Goal: Complete application form: Complete application form

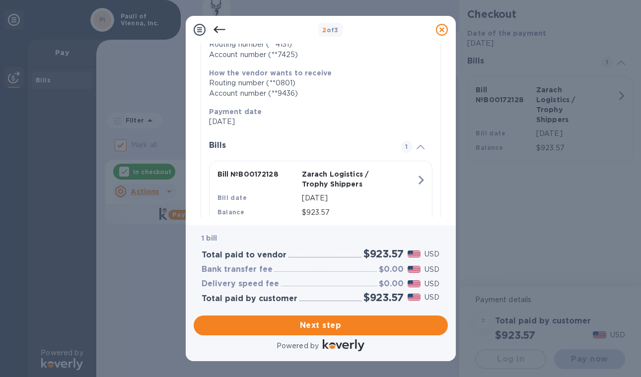
scroll to position [185, 0]
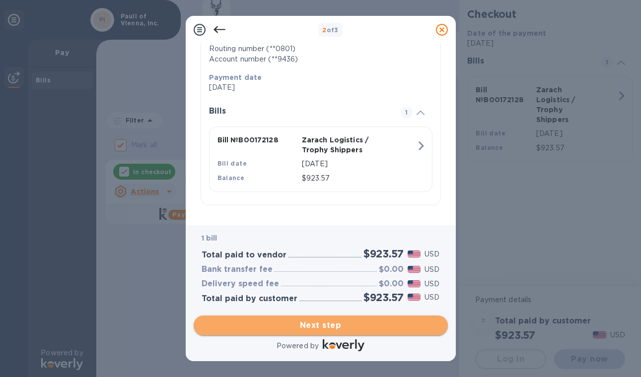
click at [370, 324] on span "Next step" at bounding box center [320, 326] width 238 height 12
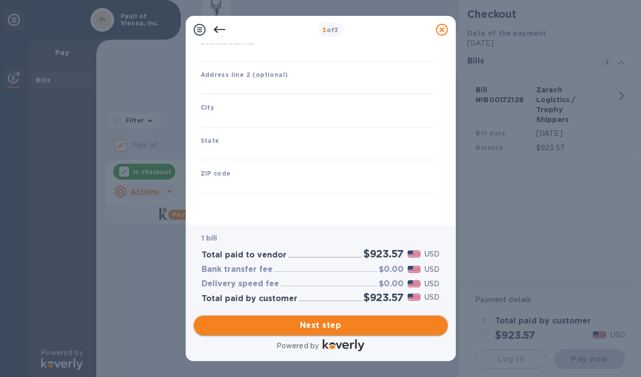
scroll to position [111, 0]
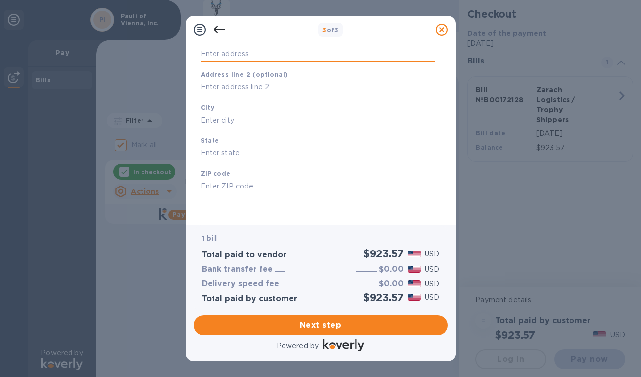
click at [246, 51] on input "Business address" at bounding box center [317, 54] width 234 height 15
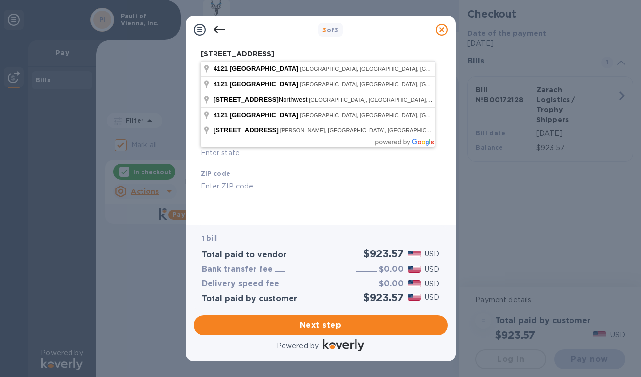
type input "[STREET_ADDRESS]"
click at [267, 40] on div "3 of 3" at bounding box center [321, 30] width 270 height 28
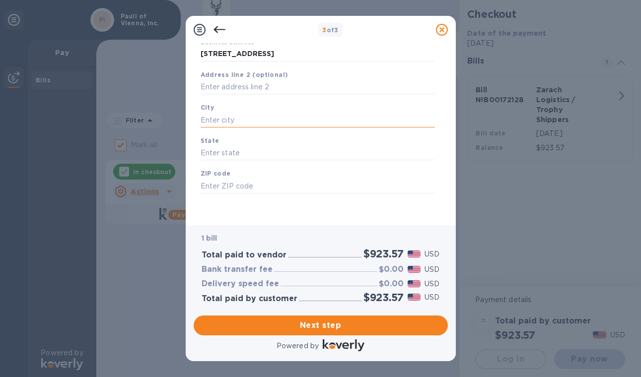
click at [239, 113] on input "text" at bounding box center [317, 120] width 234 height 15
type input "[GEOGRAPHIC_DATA]"
click at [228, 152] on input "text" at bounding box center [317, 153] width 234 height 15
type input "FL"
click at [220, 189] on input "text" at bounding box center [317, 186] width 234 height 15
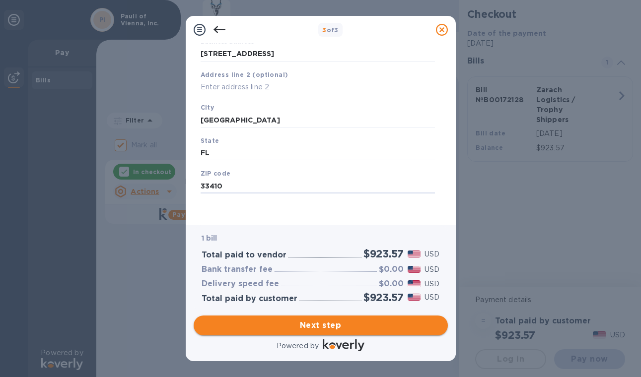
type input "33410"
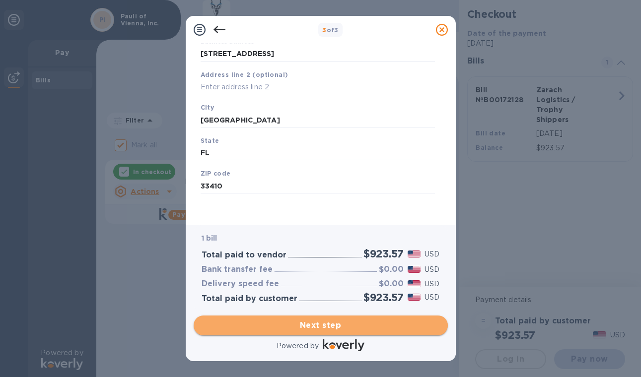
click at [278, 323] on span "Next step" at bounding box center [320, 326] width 238 height 12
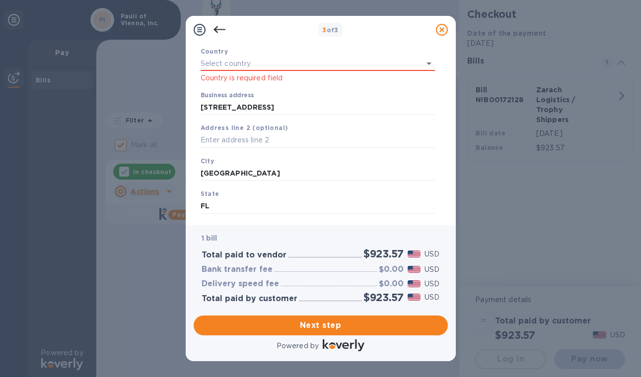
scroll to position [62, 0]
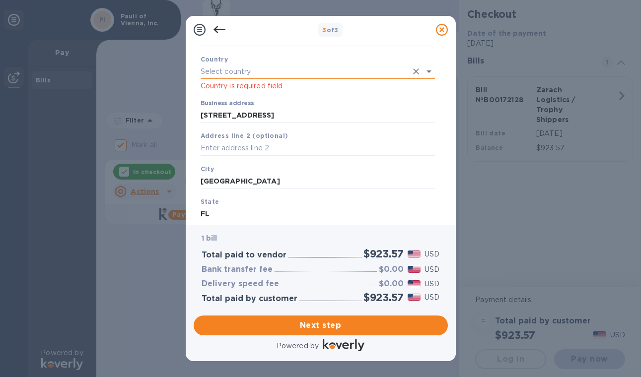
click at [394, 71] on input "text" at bounding box center [303, 72] width 206 height 14
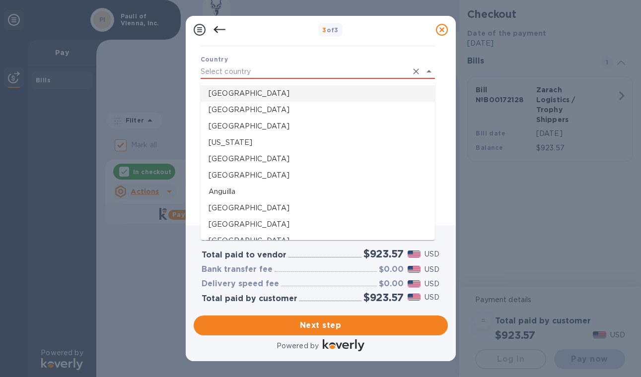
type input "[GEOGRAPHIC_DATA]"
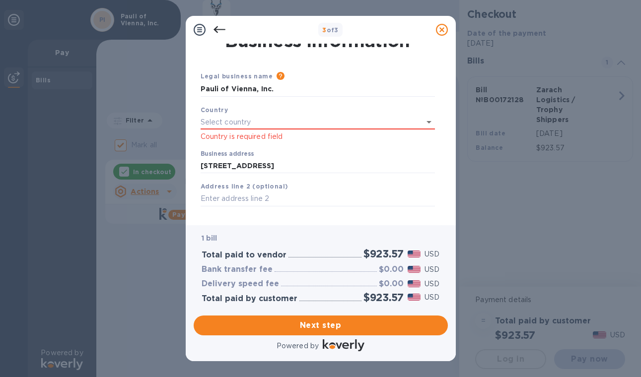
scroll to position [10, 0]
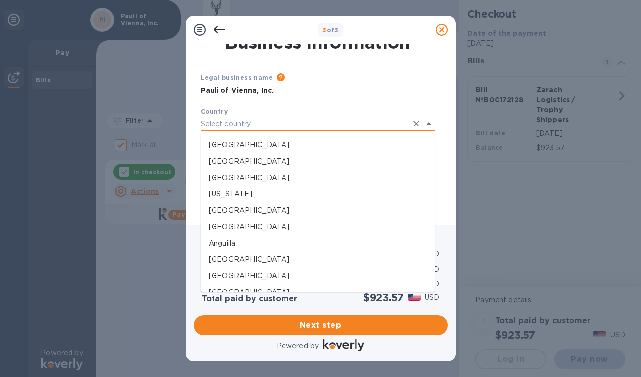
click at [380, 122] on input "text" at bounding box center [303, 124] width 206 height 14
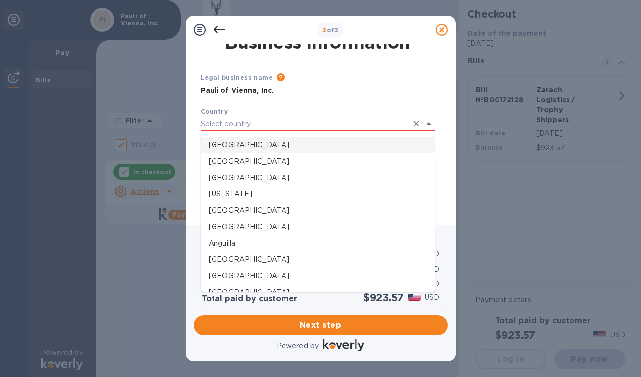
type input "[GEOGRAPHIC_DATA]"
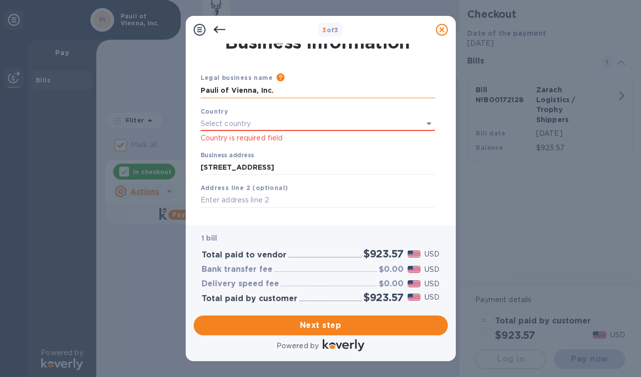
click at [364, 85] on input "Pauli of Vienna, Inc." at bounding box center [317, 90] width 234 height 15
click at [322, 124] on input "text" at bounding box center [303, 124] width 206 height 14
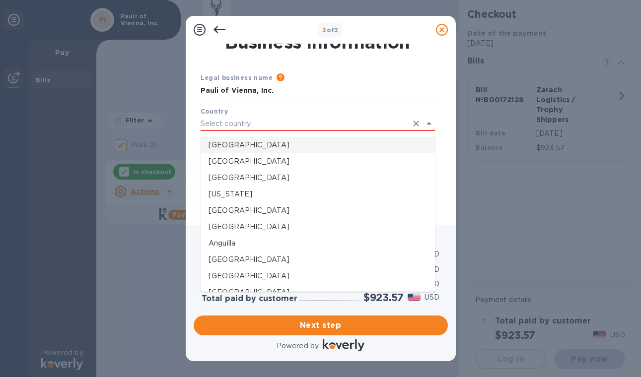
click at [242, 147] on p "[GEOGRAPHIC_DATA]" at bounding box center [317, 145] width 218 height 10
type input "[GEOGRAPHIC_DATA]"
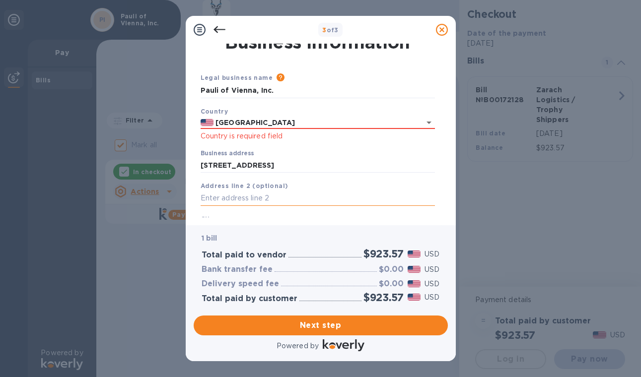
click at [284, 205] on input "text" at bounding box center [317, 198] width 234 height 15
click at [290, 196] on input "text" at bounding box center [317, 198] width 234 height 15
click at [292, 195] on input "text" at bounding box center [317, 198] width 234 height 15
click at [312, 101] on div "Legal business name Please provide the legal name that appears on your SS-4 for…" at bounding box center [317, 85] width 242 height 34
click at [207, 201] on input "text" at bounding box center [317, 198] width 234 height 15
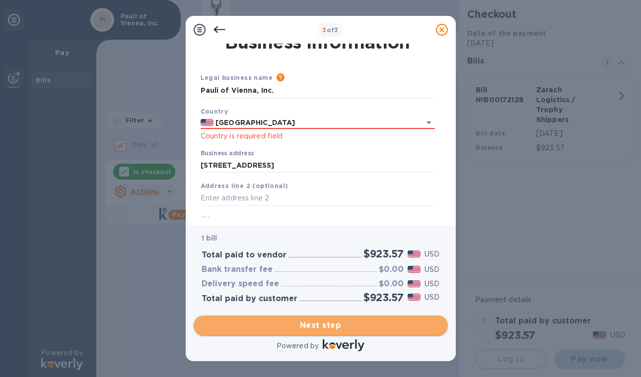
click at [262, 323] on span "Next step" at bounding box center [320, 326] width 238 height 12
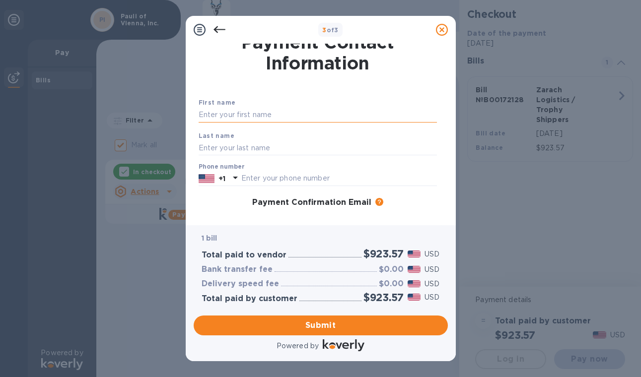
click at [300, 110] on input "text" at bounding box center [317, 115] width 238 height 15
type input "[PERSON_NAME]"
click at [239, 149] on input "text" at bounding box center [317, 147] width 238 height 15
type input "[PERSON_NAME]"
click at [240, 178] on icon at bounding box center [235, 178] width 12 height 12
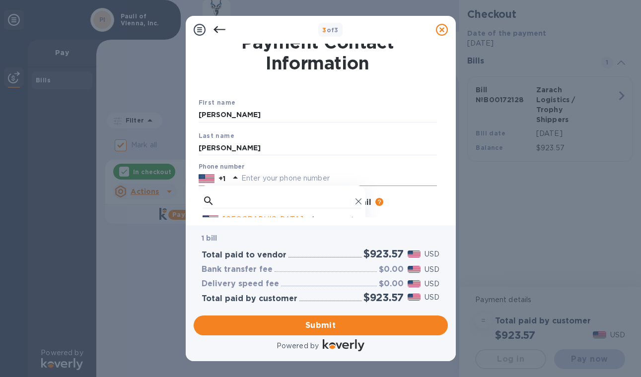
click at [252, 178] on input "text" at bounding box center [338, 178] width 195 height 15
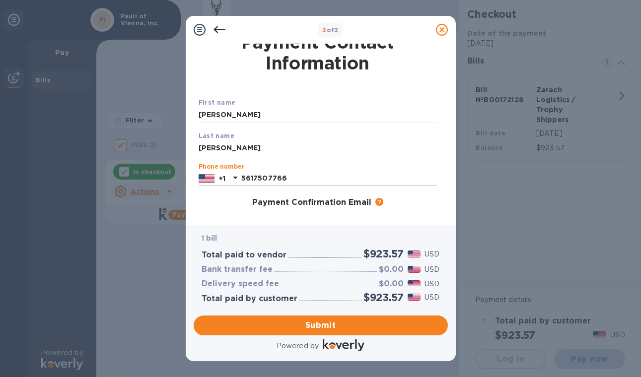
type input "5617507766"
click at [213, 203] on div "Payment Confirmation Email The added email addresses will be used to send the p…" at bounding box center [317, 203] width 238 height 10
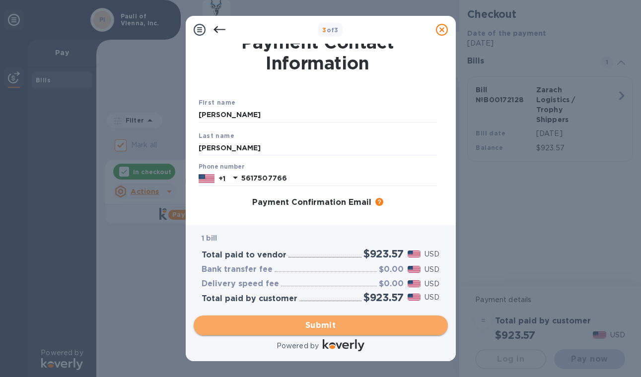
click at [287, 328] on span "Submit" at bounding box center [320, 326] width 238 height 12
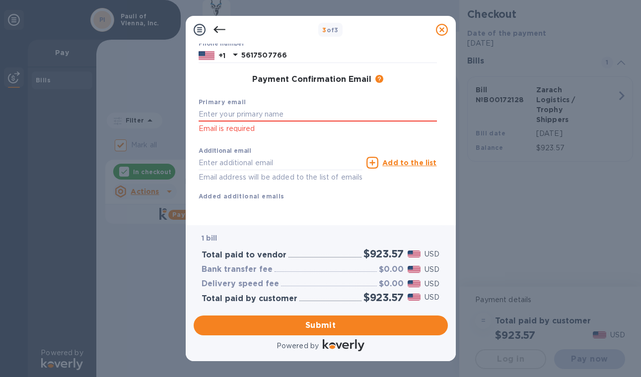
scroll to position [145, 0]
click at [324, 107] on input "text" at bounding box center [317, 114] width 238 height 15
type input "[PERSON_NAME][EMAIL_ADDRESS][DOMAIN_NAME]"
click p "Email is required"
click at [309, 191] on div "Additional email Email address will be added to the list of emails Add to the l…" at bounding box center [317, 171] width 246 height 67
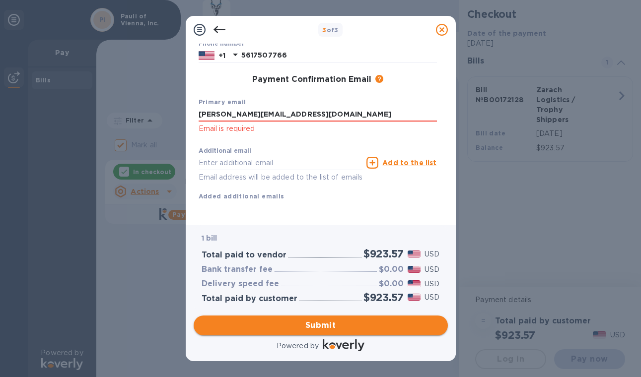
click at [355, 326] on span "Submit" at bounding box center [320, 326] width 238 height 12
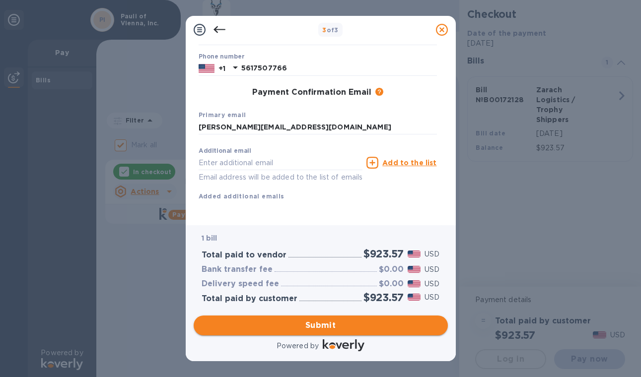
scroll to position [132, 0]
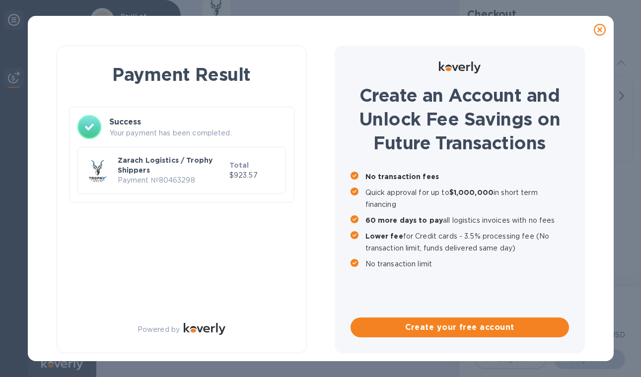
checkbox input "false"
